Goal: Task Accomplishment & Management: Use online tool/utility

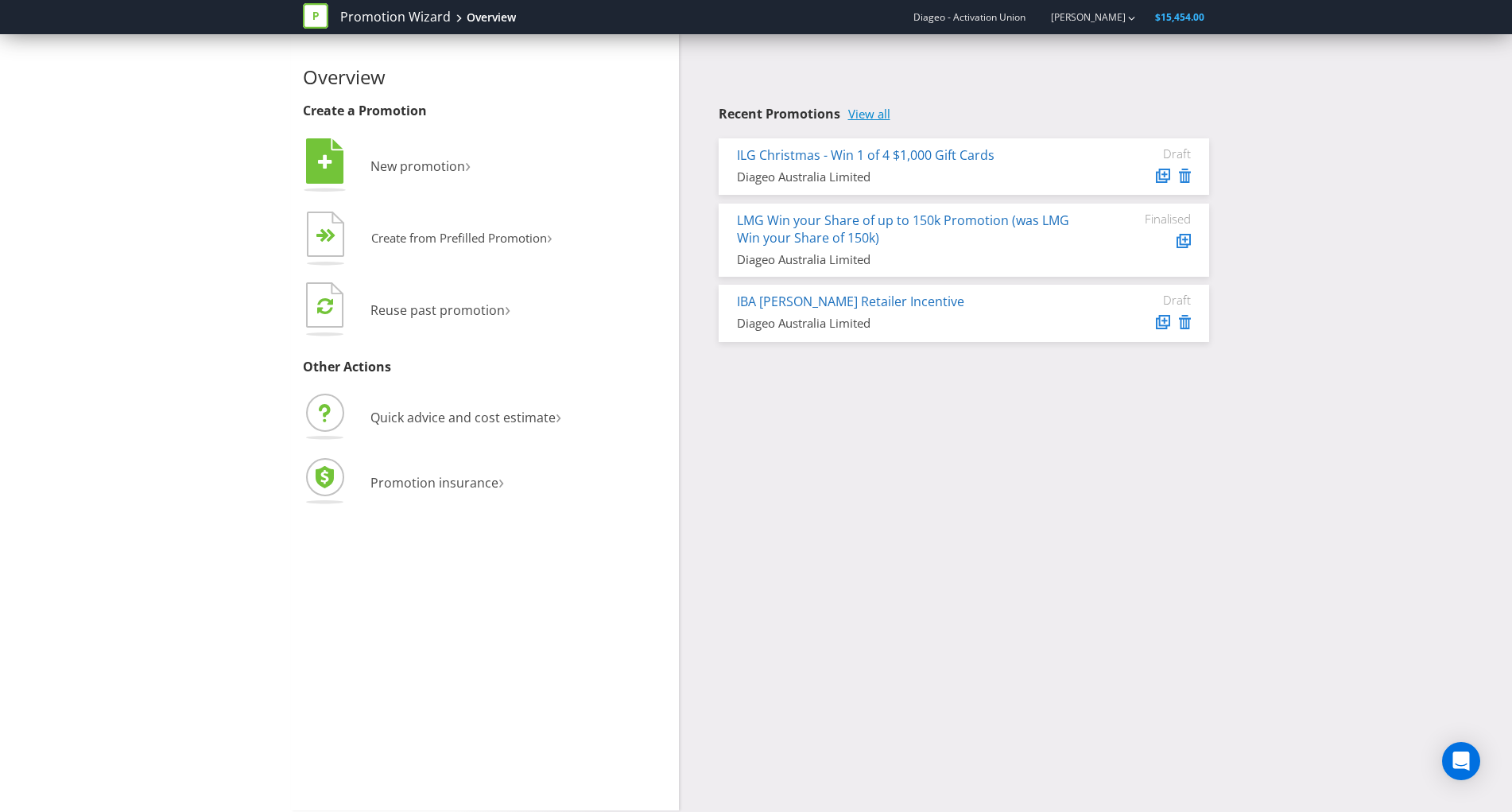
click at [884, 113] on link "View all" at bounding box center [869, 114] width 42 height 13
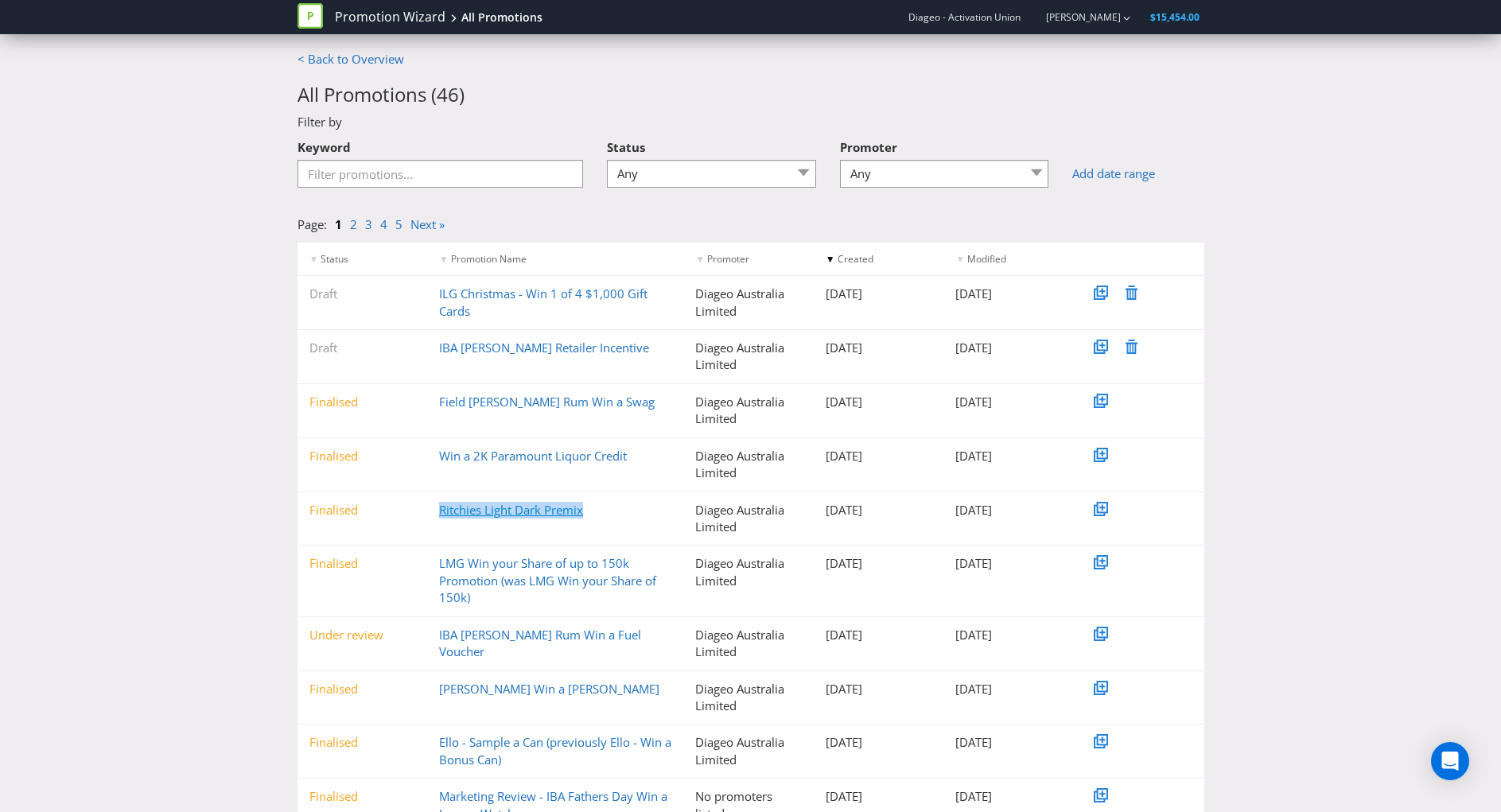
drag, startPoint x: 616, startPoint y: 513, endPoint x: 441, endPoint y: 511, distance: 175.0
click at [441, 511] on div "Ritchies Light Dark Premix" at bounding box center [555, 510] width 256 height 17
copy link "Ritchies Light Dark Premix"
click at [468, 516] on link "Ritchies Light Dark Premix" at bounding box center [511, 509] width 144 height 16
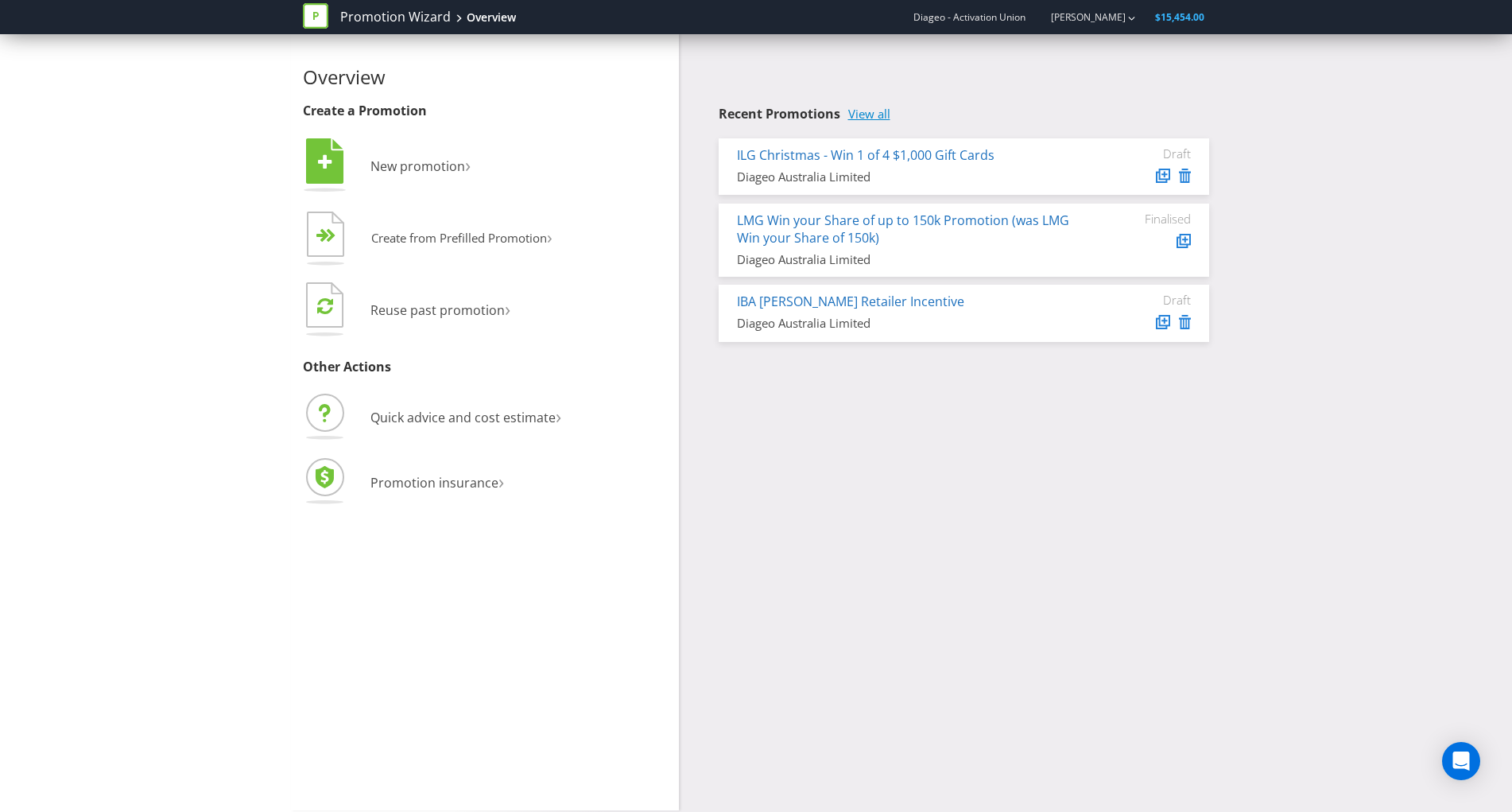
click at [870, 120] on link "View all" at bounding box center [869, 114] width 42 height 13
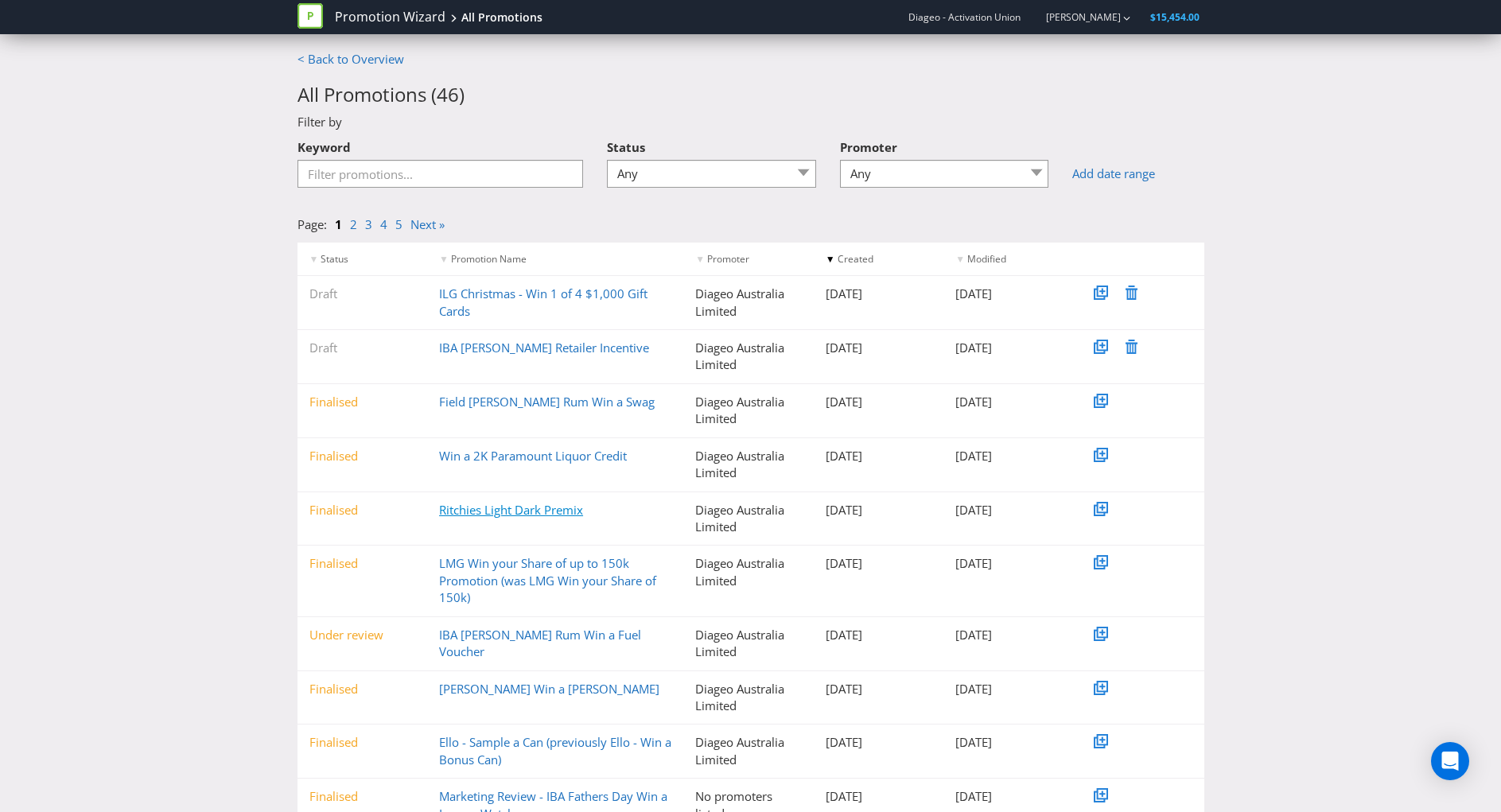
click at [502, 516] on link "Ritchies Light Dark Premix" at bounding box center [511, 509] width 144 height 16
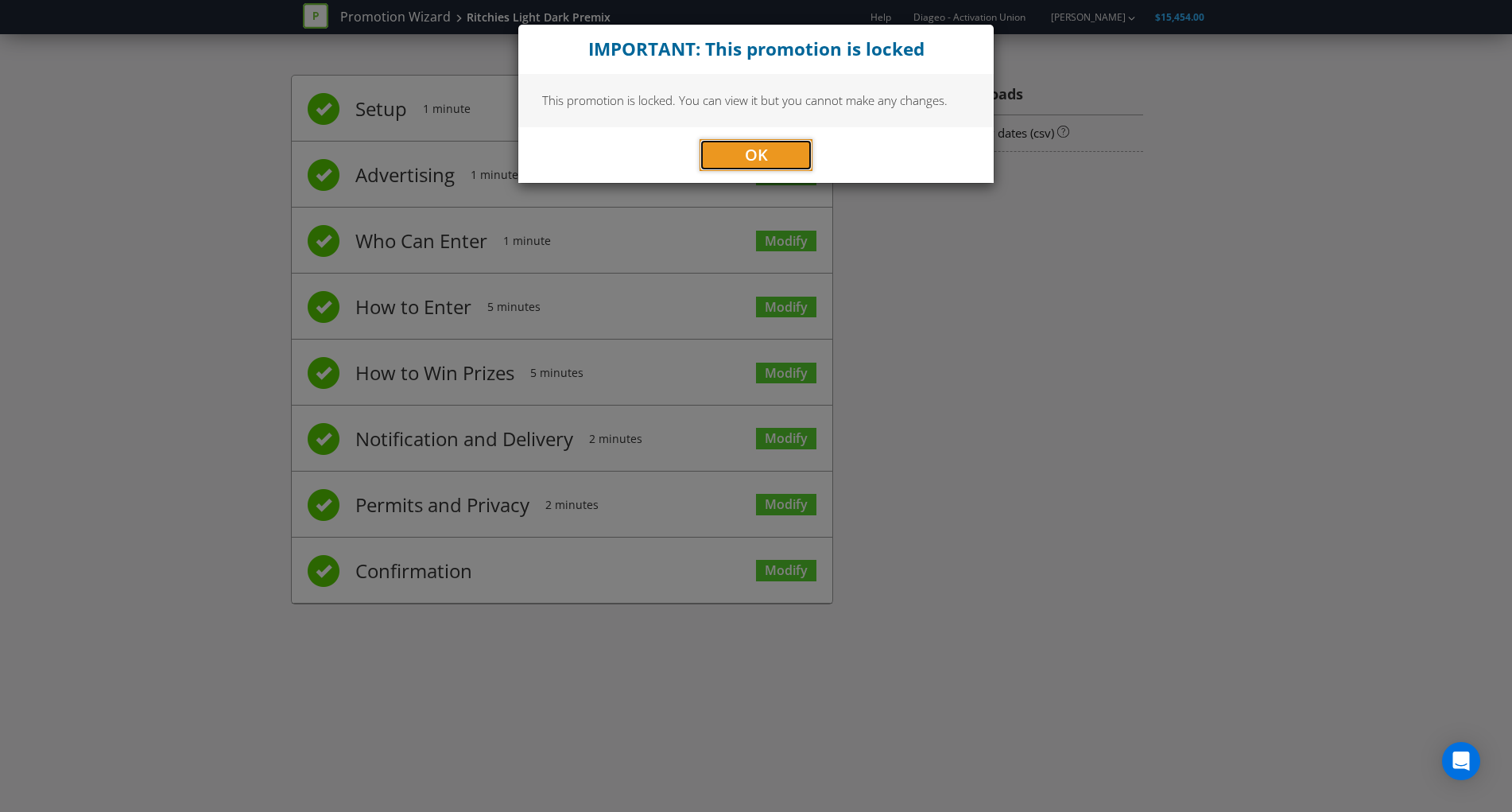
click at [769, 154] on button "OK" at bounding box center [756, 155] width 113 height 32
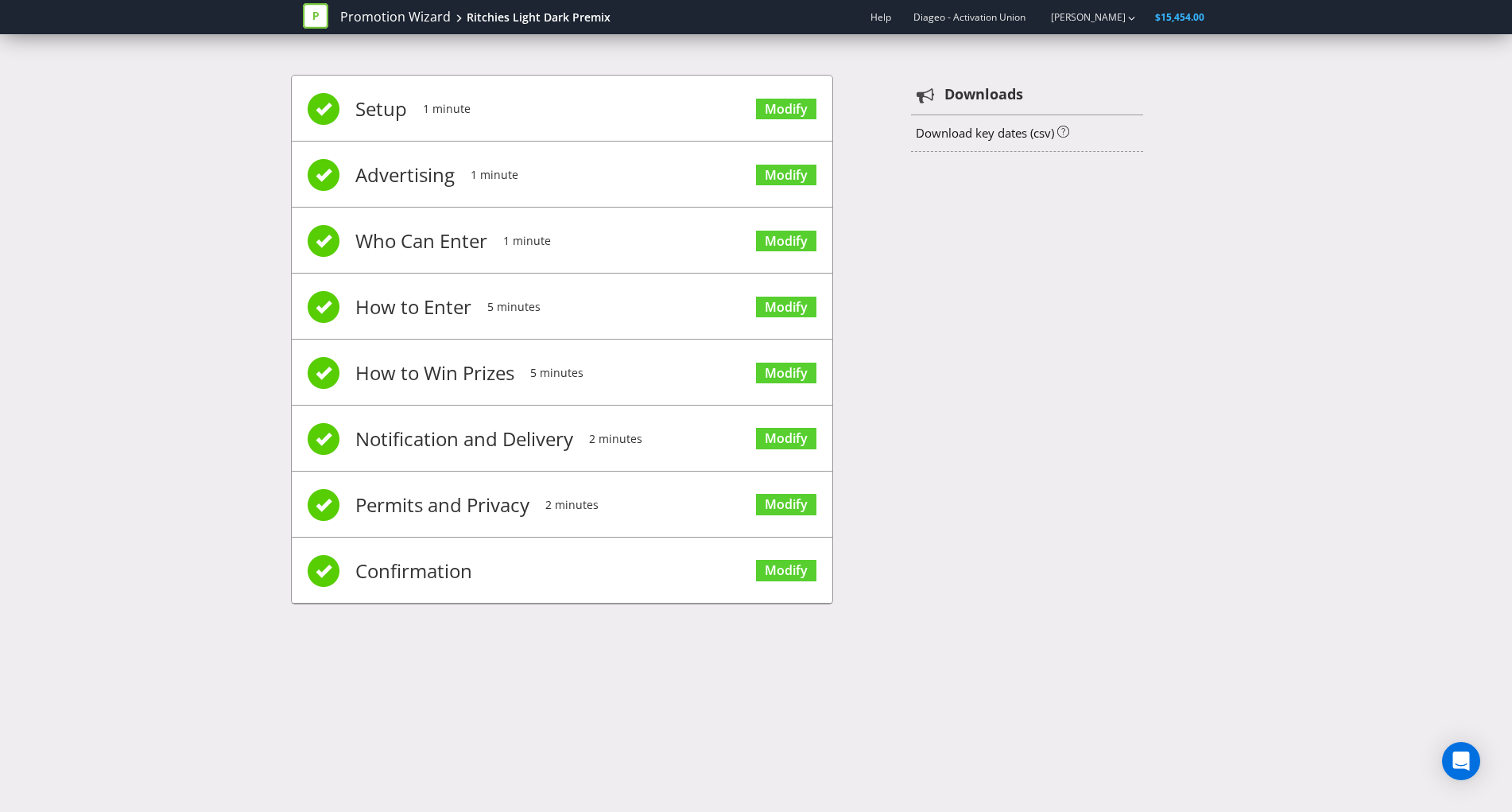
click at [407, 169] on span "Advertising" at bounding box center [405, 174] width 100 height 64
click at [792, 177] on link "Modify" at bounding box center [786, 175] width 61 height 22
